Goal: Check status: Check status

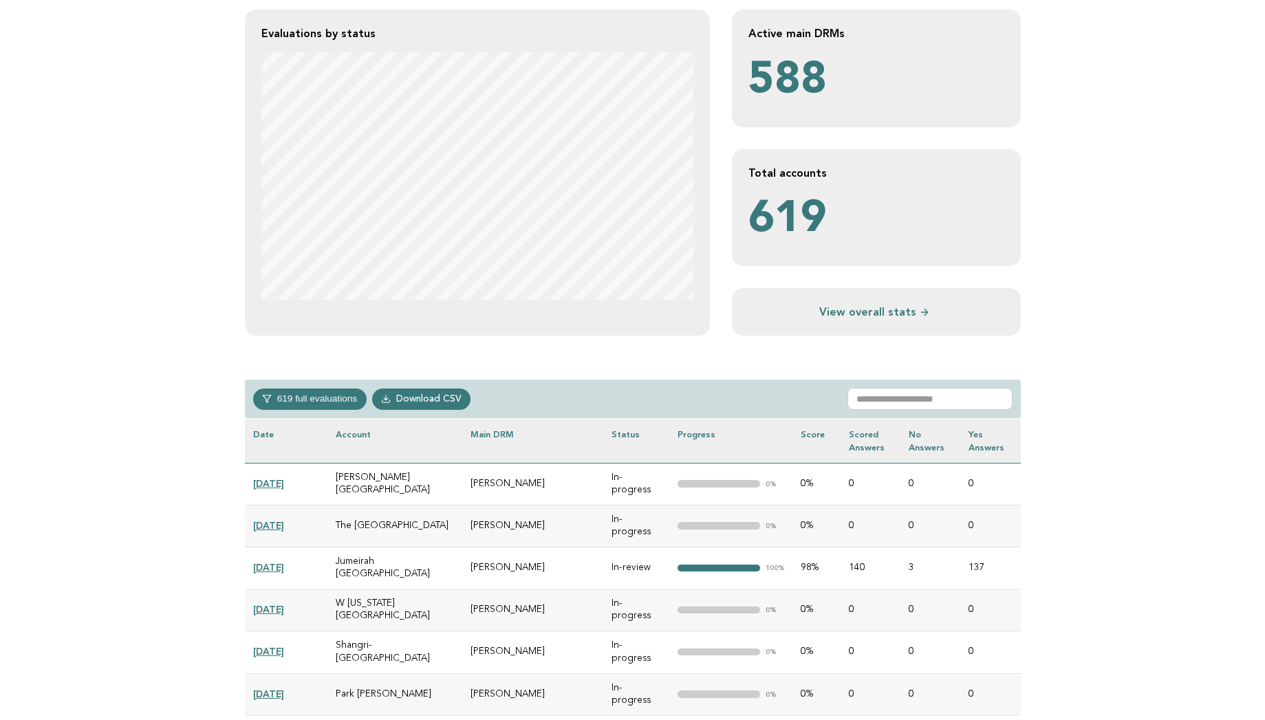
scroll to position [303, 0]
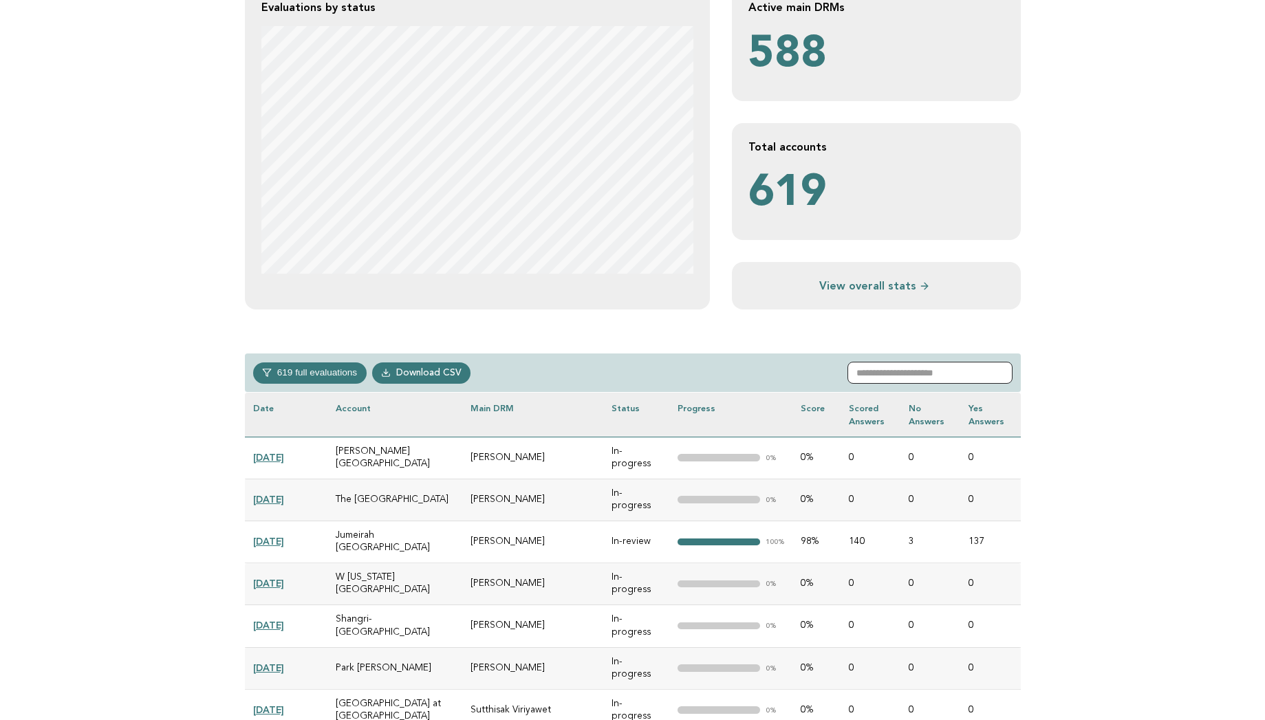
click at [920, 374] on input "text" at bounding box center [930, 373] width 165 height 22
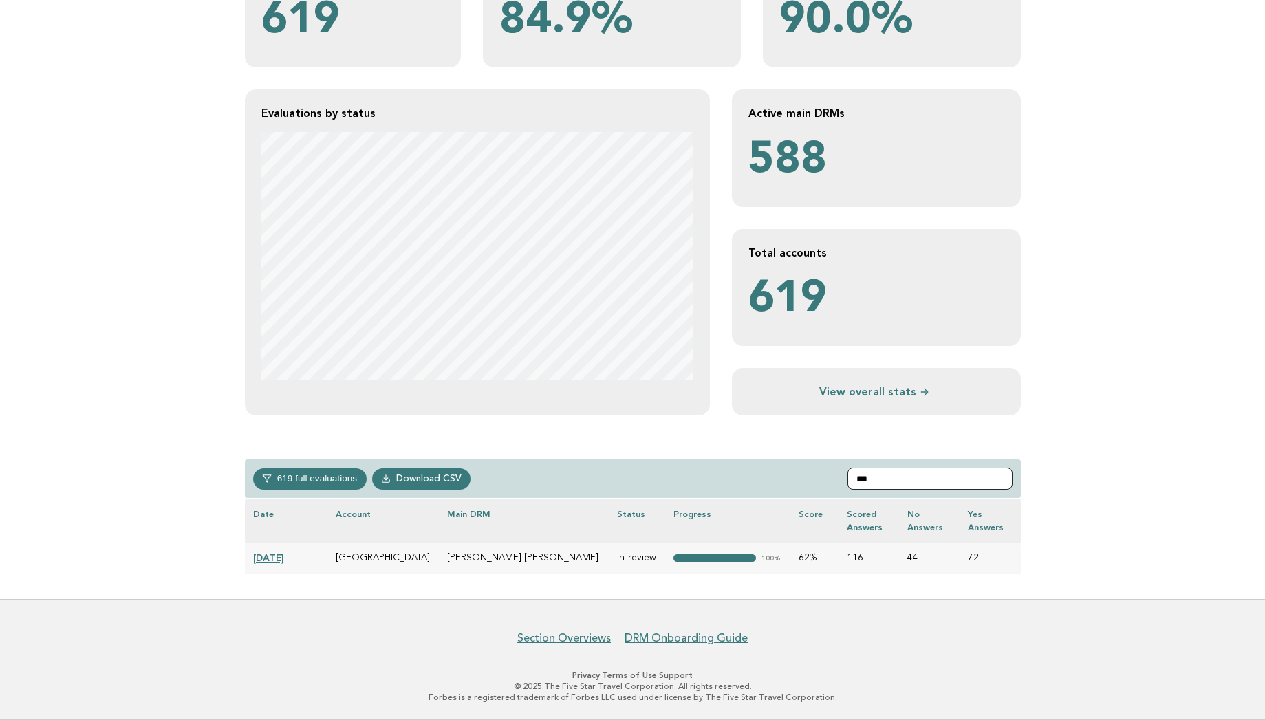
scroll to position [197, 0]
type input "***"
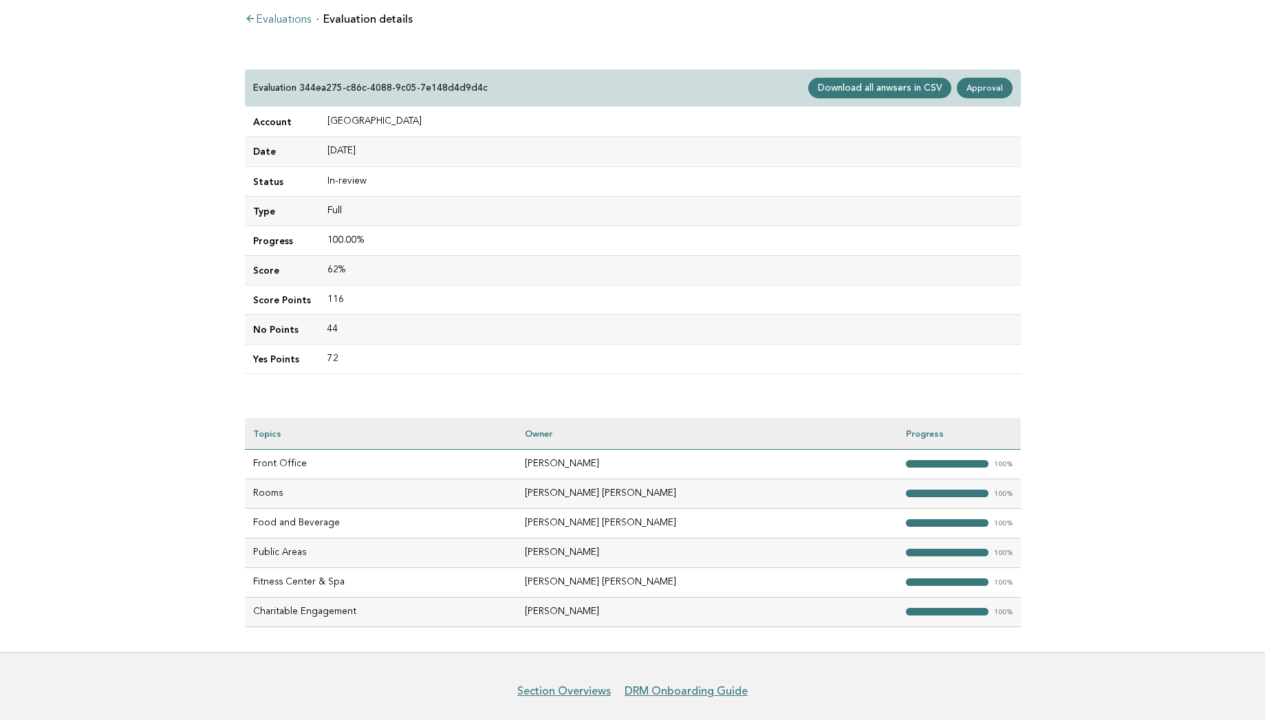
scroll to position [89, 0]
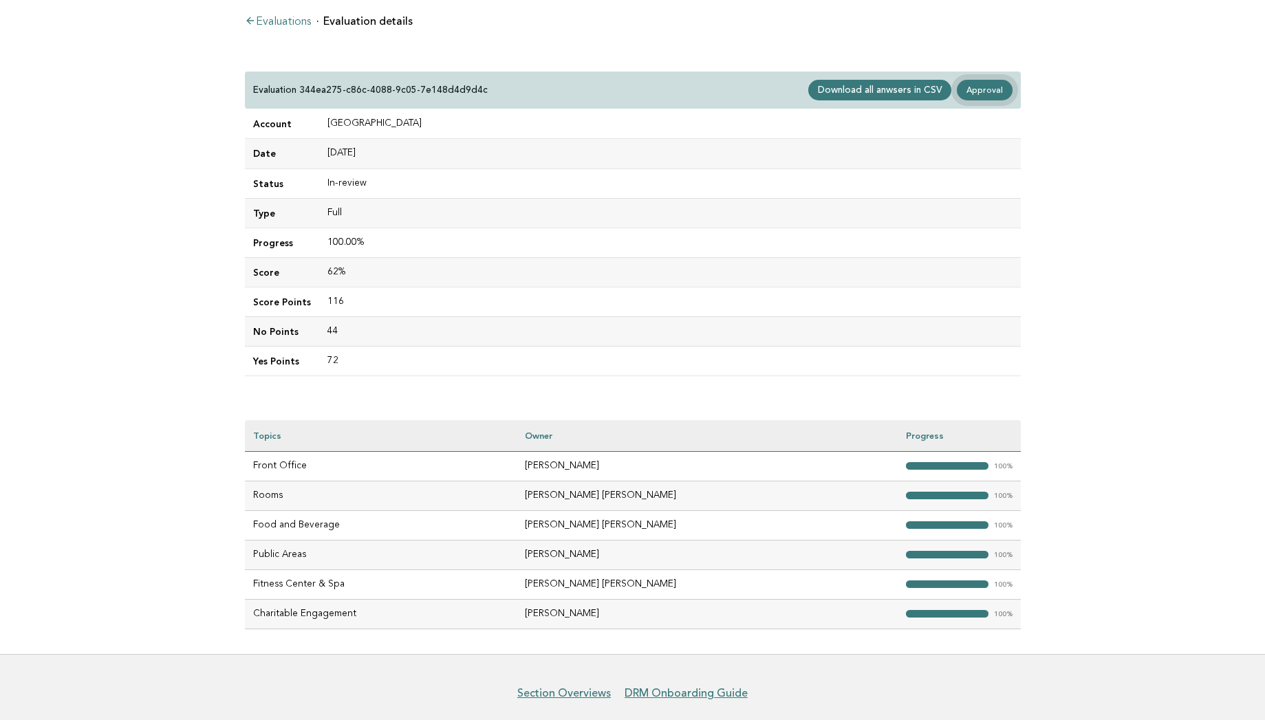
click at [993, 94] on link "Approval" at bounding box center [984, 90] width 55 height 21
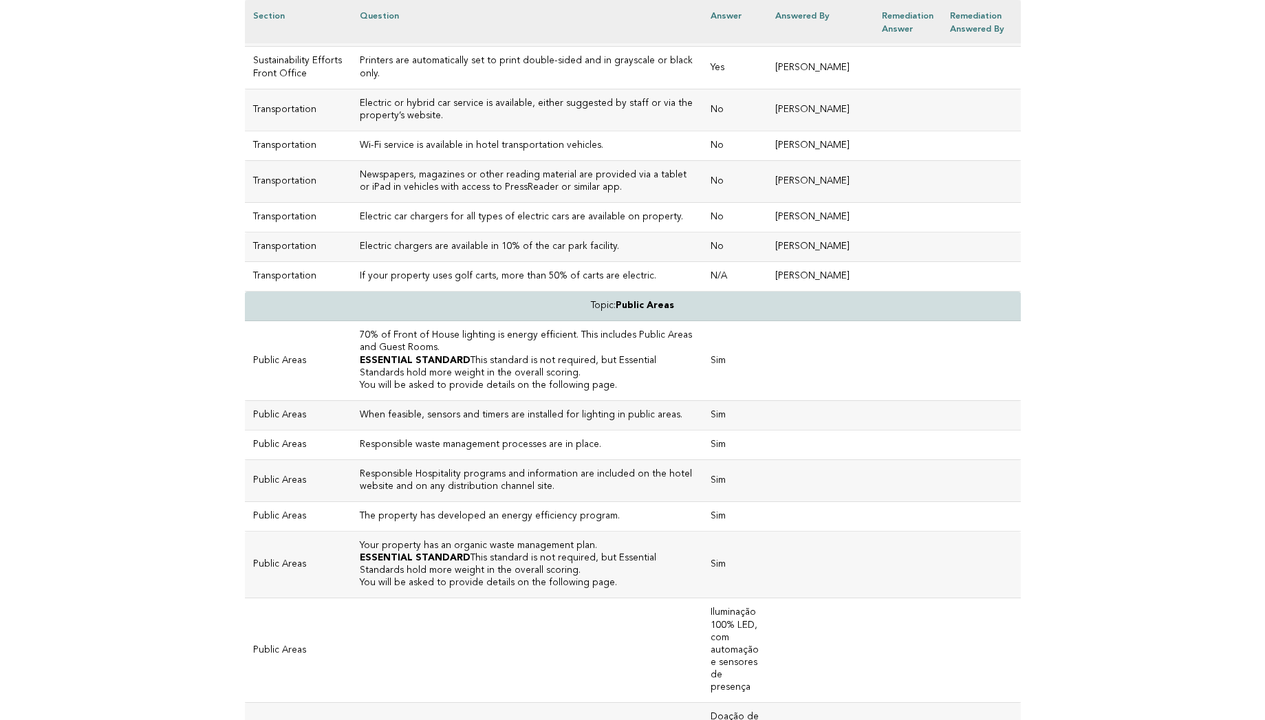
scroll to position [3509, 0]
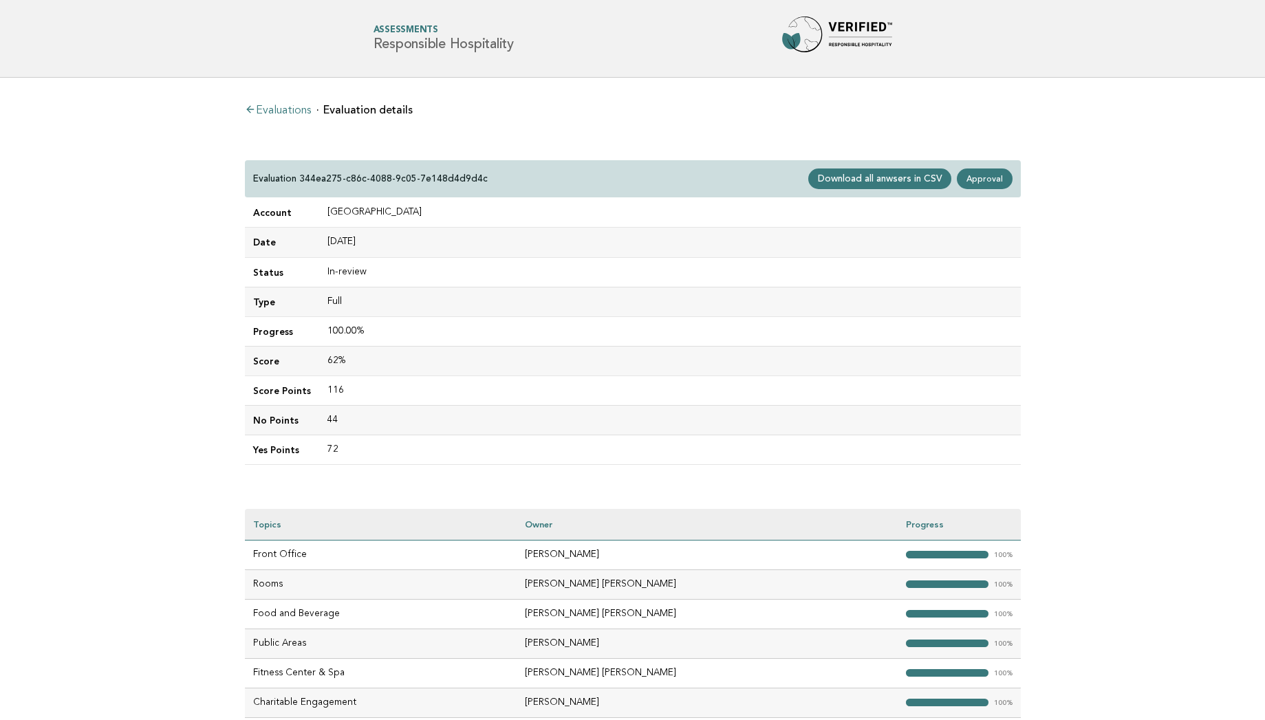
scroll to position [89, 0]
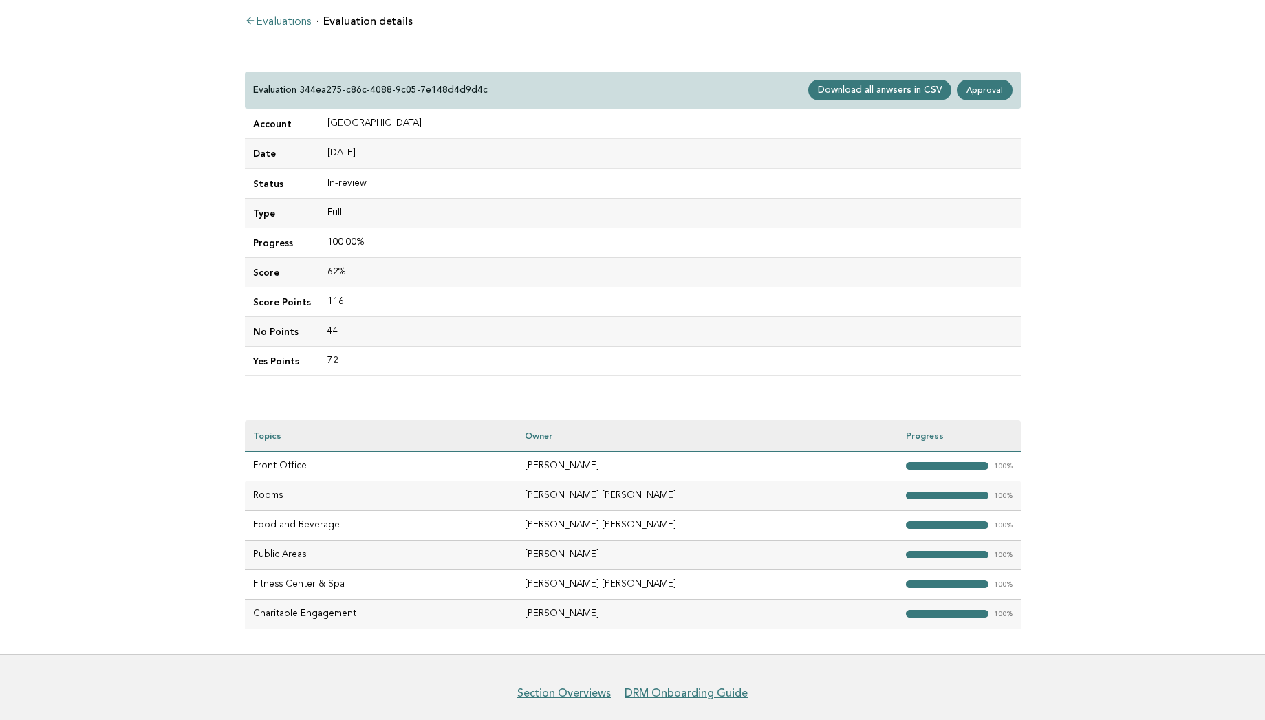
drag, startPoint x: 691, startPoint y: 555, endPoint x: 617, endPoint y: 557, distance: 73.6
click at [617, 557] on td "[PERSON_NAME]" at bounding box center [707, 555] width 381 height 30
copy td "[PERSON_NAME]"
drag, startPoint x: 447, startPoint y: 126, endPoint x: 323, endPoint y: 121, distance: 123.9
click at [323, 121] on td "[GEOGRAPHIC_DATA]" at bounding box center [670, 124] width 702 height 30
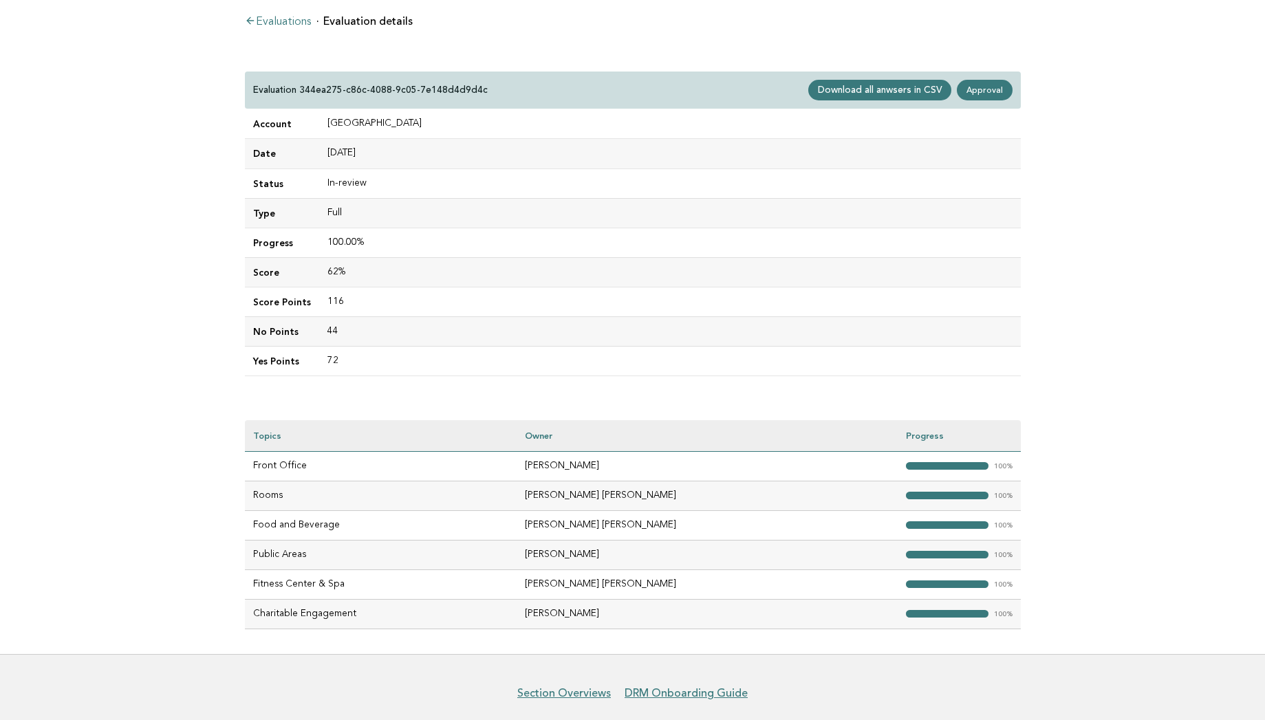
copy td "[GEOGRAPHIC_DATA]"
click at [420, 90] on p "Evaluation 344ea275-c86c-4088-9c05-7e148d4d9d4c" at bounding box center [370, 90] width 235 height 12
click at [301, 89] on p "Evaluation 344ea275-c86c-4088-9c05-7e148d4d9d4c" at bounding box center [370, 90] width 235 height 12
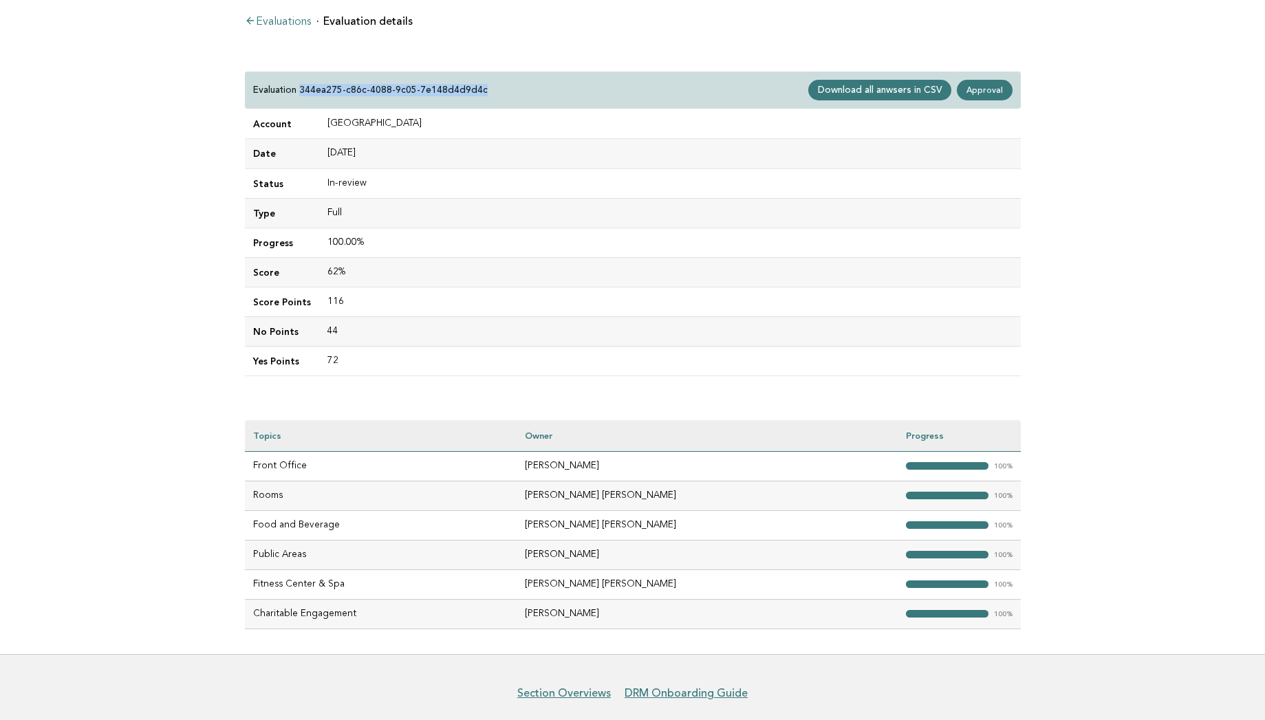
drag, startPoint x: 301, startPoint y: 89, endPoint x: 498, endPoint y: 90, distance: 197.4
click at [498, 90] on div "Evaluation 344ea275-c86c-4088-9c05-7e148d4d9d4c Download all anwsers in CSV App…" at bounding box center [633, 91] width 776 height 38
copy p "344ea275-c86c-4088-9c05-7e148d4d9d4c"
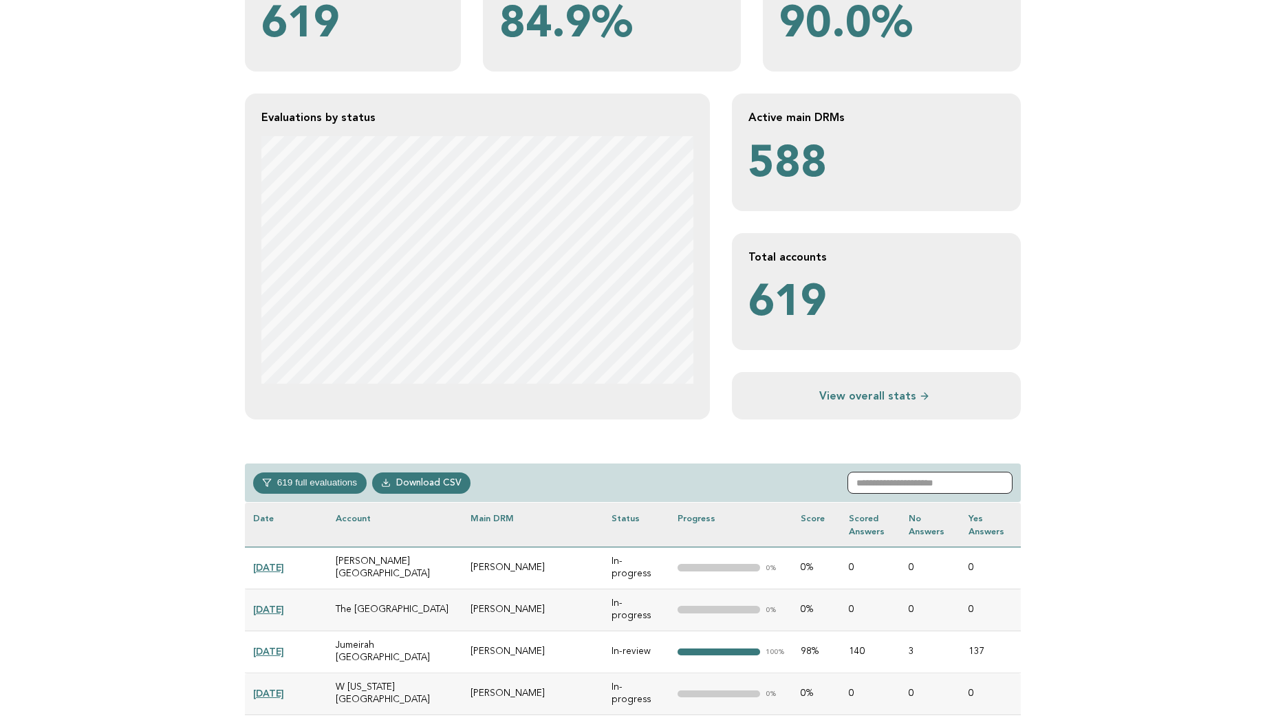
scroll to position [193, 0]
click at [948, 477] on input "text" at bounding box center [930, 483] width 165 height 22
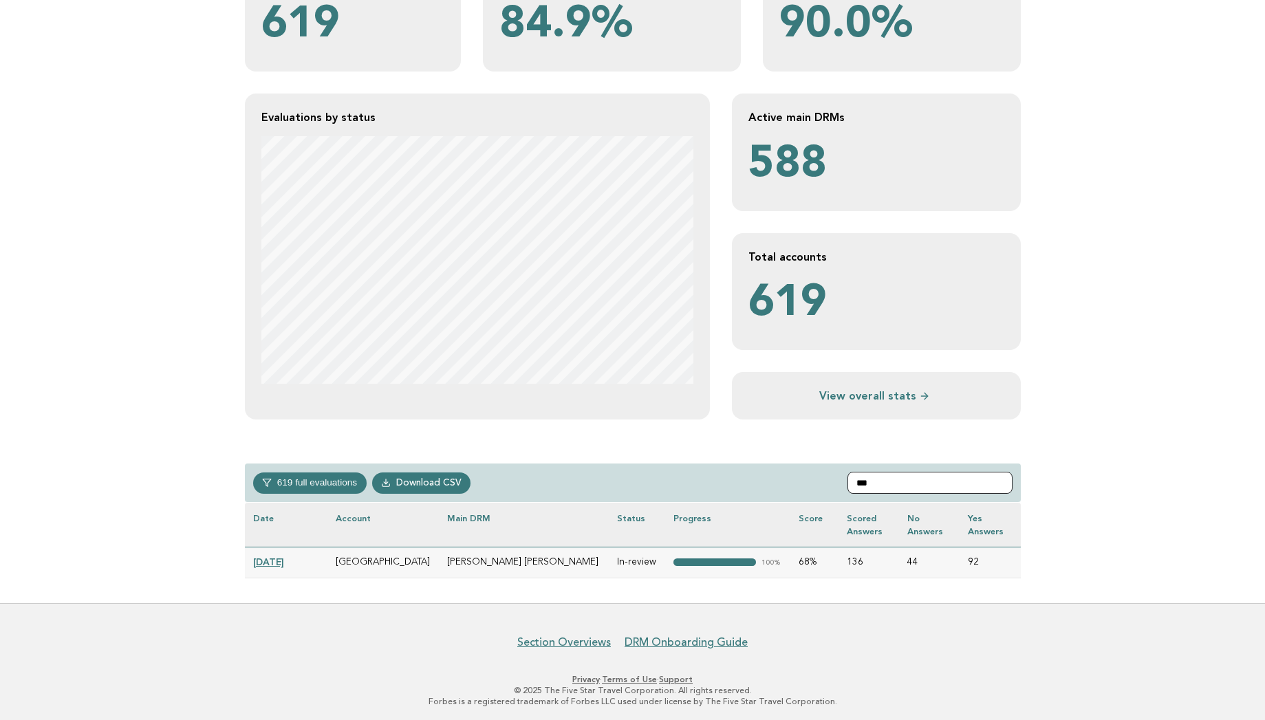
type input "***"
